Goal: Complete application form

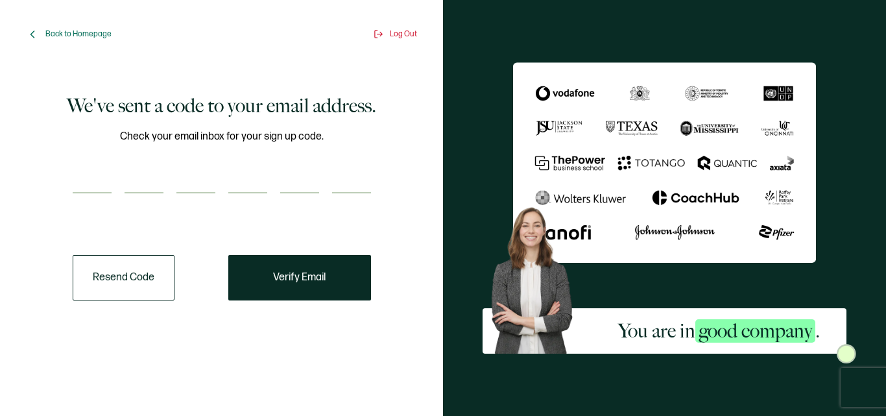
click at [101, 175] on input "number" at bounding box center [92, 180] width 39 height 26
paste input "2"
type input "2"
type input "4"
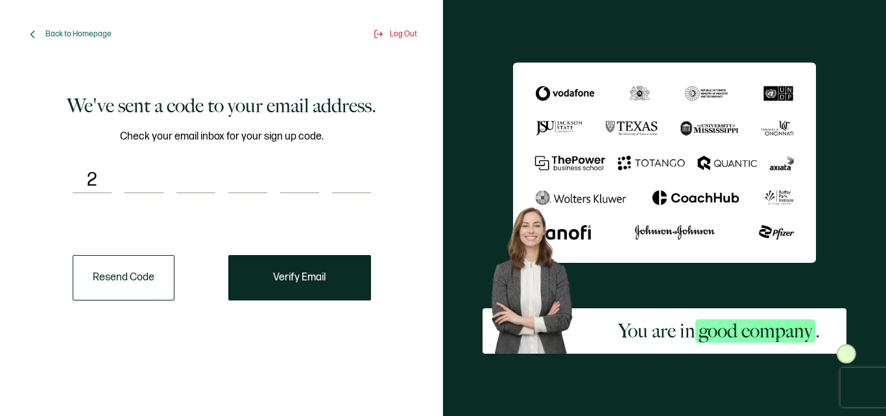
type input "8"
type input "7"
click at [297, 287] on button "Verify Email" at bounding box center [299, 277] width 143 height 45
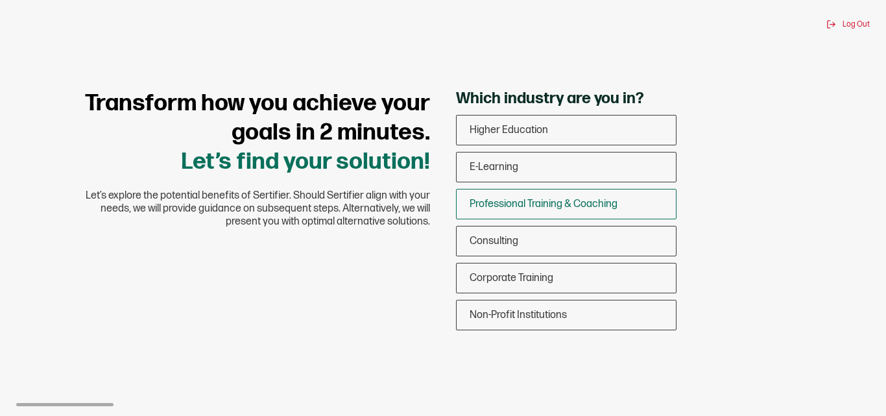
click at [587, 208] on span "Professional Training & Coaching" at bounding box center [543, 204] width 148 height 12
click at [0, 0] on input "Professional Training & Coaching" at bounding box center [0, 0] width 0 height 0
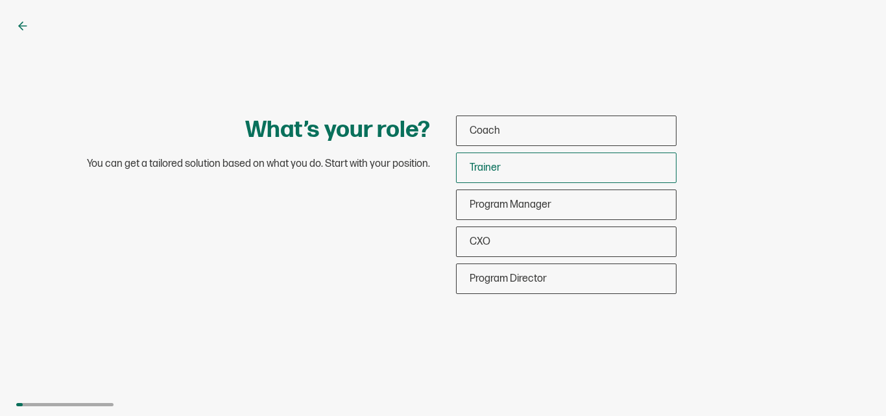
click at [587, 175] on div "Trainer" at bounding box center [566, 167] width 219 height 30
click at [0, 0] on input "Trainer" at bounding box center [0, 0] width 0 height 0
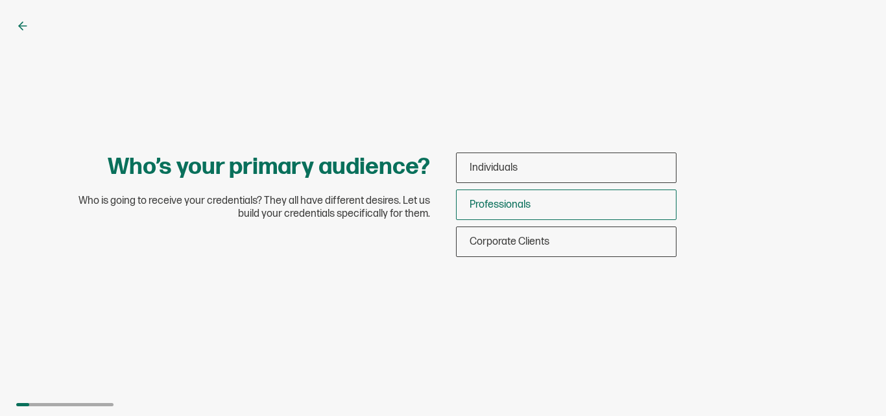
click at [586, 202] on div "Professionals" at bounding box center [566, 204] width 219 height 30
click at [0, 0] on input "Professionals" at bounding box center [0, 0] width 0 height 0
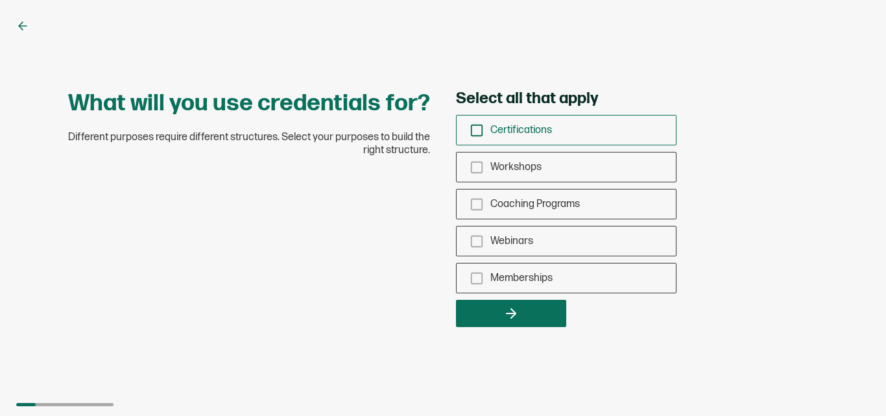
click at [569, 125] on div "Certifications" at bounding box center [566, 130] width 219 height 30
click at [0, 0] on input "Certifications" at bounding box center [0, 0] width 0 height 0
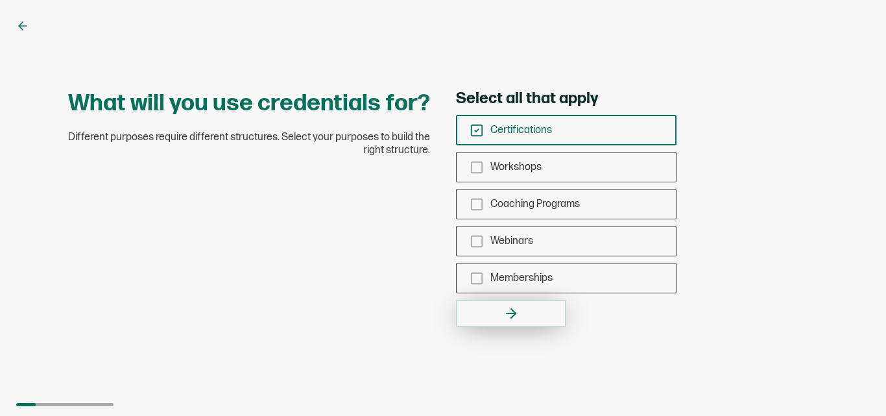
click at [548, 317] on button "button" at bounding box center [511, 313] width 110 height 27
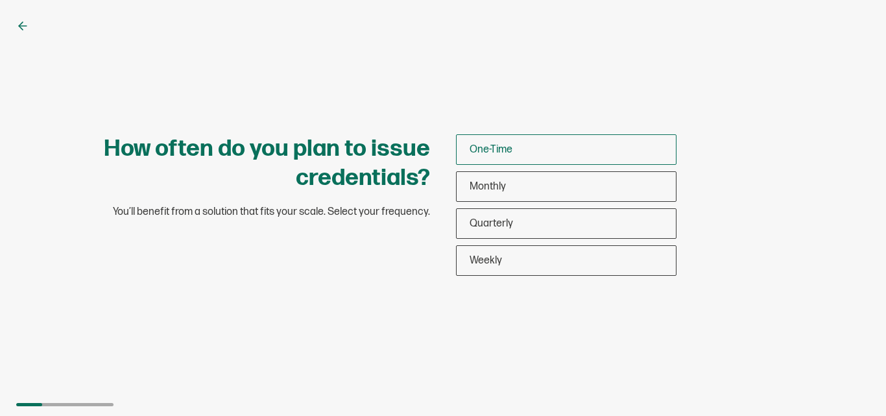
click at [544, 144] on div "One-Time" at bounding box center [566, 149] width 219 height 30
click at [0, 0] on input "One-Time" at bounding box center [0, 0] width 0 height 0
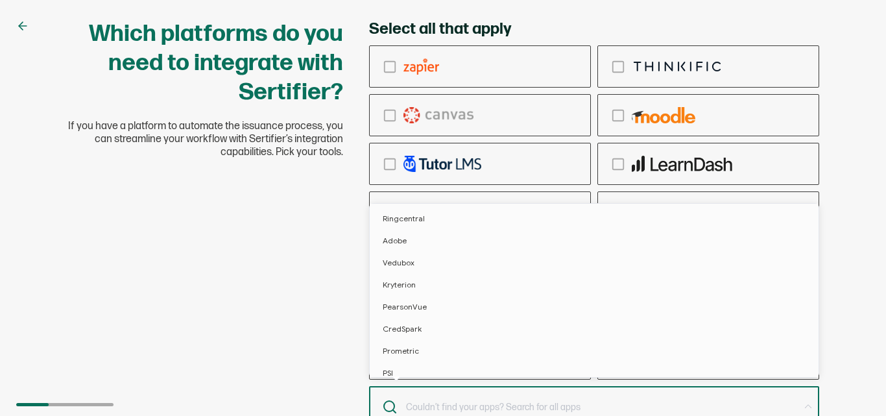
scroll to position [1, 0]
click at [633, 396] on input "text" at bounding box center [594, 406] width 450 height 42
click at [453, 83] on label "checkbox-group" at bounding box center [480, 66] width 222 height 42
click at [0, 0] on input "checkbox-group" at bounding box center [0, 0] width 0 height 0
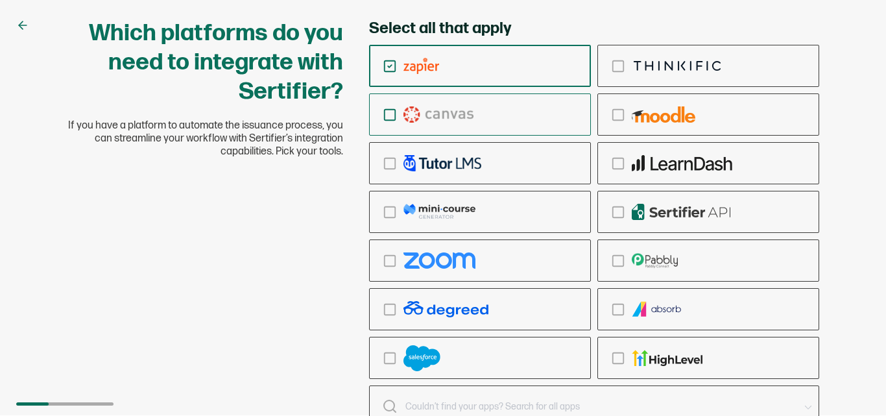
click at [457, 127] on div "checkbox-group" at bounding box center [480, 114] width 220 height 30
click at [0, 0] on input "checkbox-group" at bounding box center [0, 0] width 0 height 0
drag, startPoint x: 519, startPoint y: 262, endPoint x: 822, endPoint y: 381, distance: 325.2
click at [521, 263] on div "checkbox-group" at bounding box center [480, 260] width 220 height 30
click at [0, 0] on input "checkbox-group" at bounding box center [0, 0] width 0 height 0
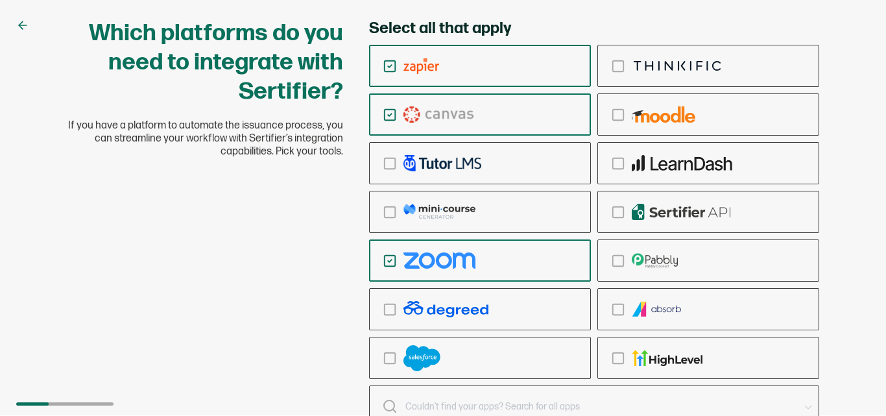
click at [257, 321] on div "Which platforms do you need to integrate with Sertifier? If you have a platform…" at bounding box center [443, 240] width 778 height 442
click at [789, 401] on input "text" at bounding box center [602, 406] width 394 height 18
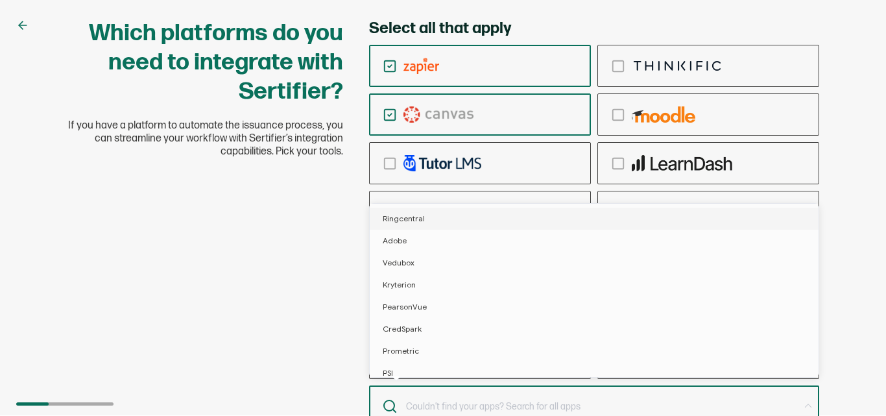
click at [819, 71] on div "Select all that apply Skip" at bounding box center [594, 240] width 476 height 442
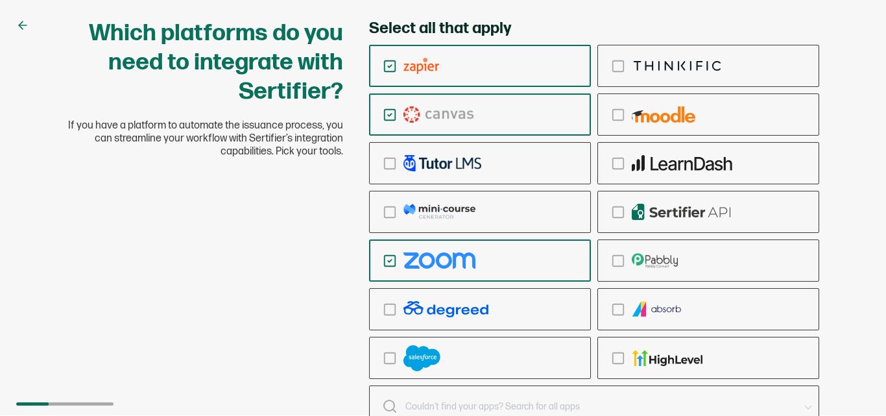
click at [174, 55] on h1 "Which platforms do you need to integrate with Sertifier?" at bounding box center [205, 63] width 276 height 88
click at [702, 91] on div "checkbox-group" at bounding box center [594, 212] width 450 height 334
click at [699, 129] on div "checkbox-group" at bounding box center [708, 114] width 220 height 30
click at [0, 0] on input "checkbox-group" at bounding box center [0, 0] width 0 height 0
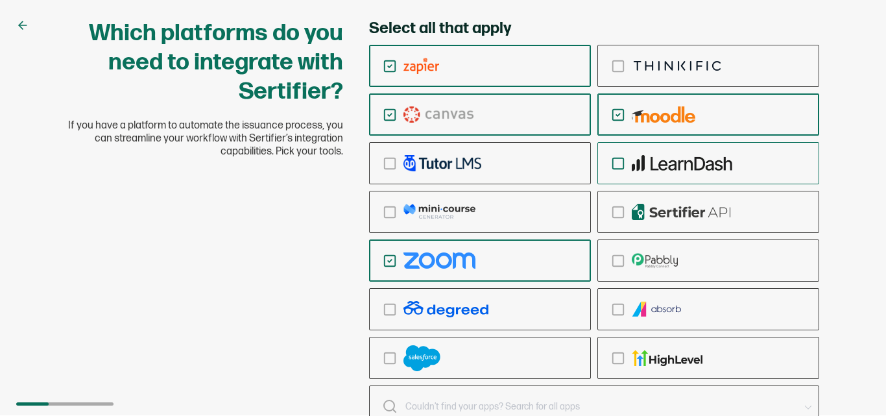
click at [698, 160] on img "checkbox-group" at bounding box center [682, 163] width 101 height 16
click at [0, 0] on input "checkbox-group" at bounding box center [0, 0] width 0 height 0
drag, startPoint x: 697, startPoint y: 248, endPoint x: 791, endPoint y: 367, distance: 151.9
click at [700, 253] on label "checkbox-group" at bounding box center [708, 260] width 222 height 42
click at [0, 0] on input "checkbox-group" at bounding box center [0, 0] width 0 height 0
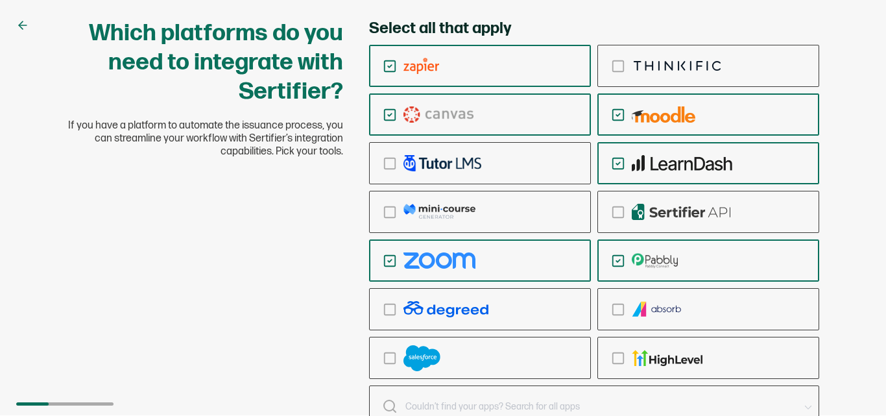
click at [807, 405] on icon at bounding box center [808, 406] width 16 height 42
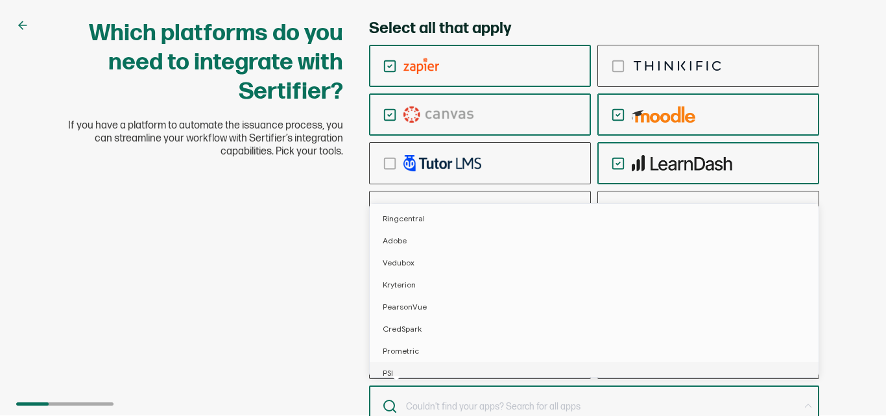
click at [212, 322] on div "Which platforms do you need to integrate with Sertifier? If you have a platform…" at bounding box center [443, 240] width 778 height 442
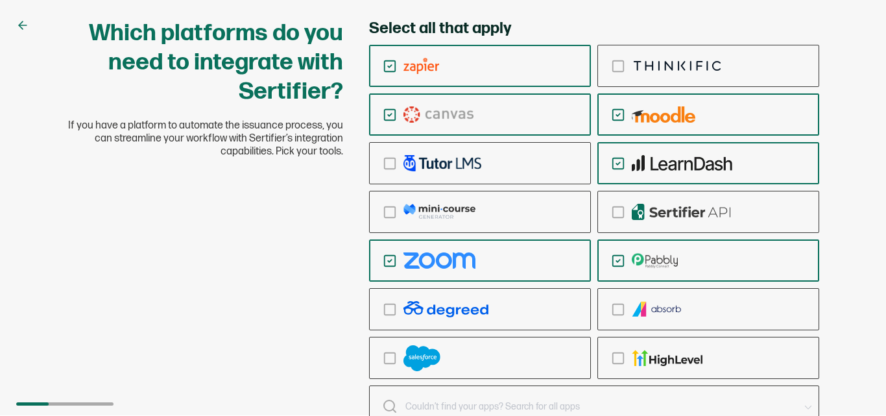
click at [215, 322] on div "Which platforms do you need to integrate with Sertifier? If you have a platform…" at bounding box center [443, 240] width 778 height 442
click at [217, 320] on div "Which platforms do you need to integrate with Sertifier? If you have a platform…" at bounding box center [443, 240] width 778 height 442
click at [219, 318] on div "Which platforms do you need to integrate with Sertifier? If you have a platform…" at bounding box center [443, 240] width 778 height 442
click at [221, 315] on div "Which platforms do you need to integrate with Sertifier? If you have a platform…" at bounding box center [443, 240] width 778 height 442
click at [60, 401] on div "Which platforms do you need to integrate with Sertifier? If you have a platform…" at bounding box center [443, 240] width 778 height 442
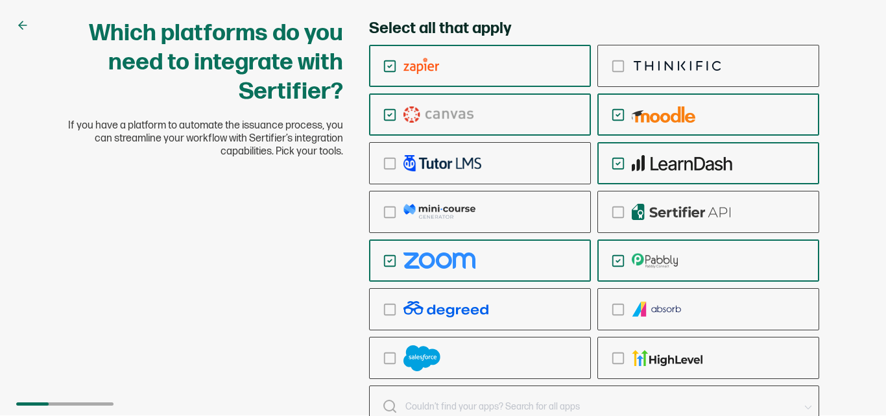
drag, startPoint x: 61, startPoint y: 401, endPoint x: 64, endPoint y: 8, distance: 392.3
click at [66, 394] on div "Which platforms do you need to integrate with Sertifier? If you have a platform…" at bounding box center [443, 240] width 778 height 442
click at [27, 21] on icon at bounding box center [22, 25] width 13 height 13
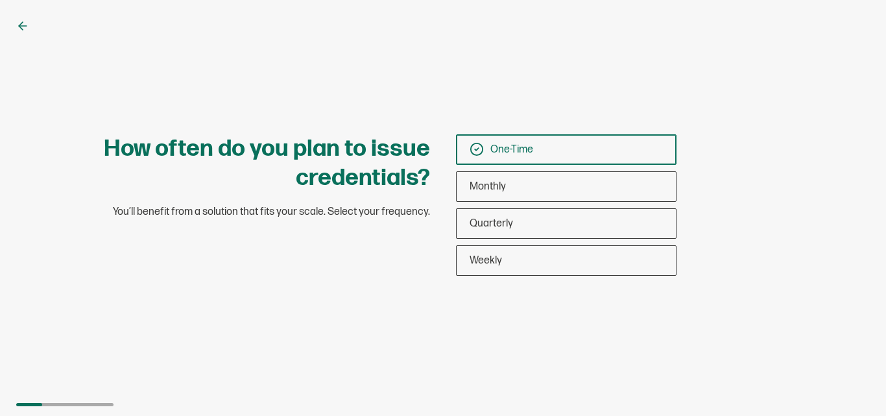
scroll to position [0, 0]
click at [617, 257] on div "Weekly" at bounding box center [566, 260] width 219 height 30
click at [0, 0] on input "Weekly" at bounding box center [0, 0] width 0 height 0
